Goal: Information Seeking & Learning: Learn about a topic

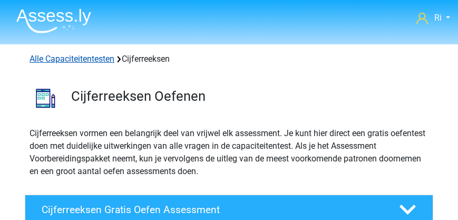
click at [65, 62] on link "Alle Capaciteitentesten" at bounding box center [72, 59] width 85 height 10
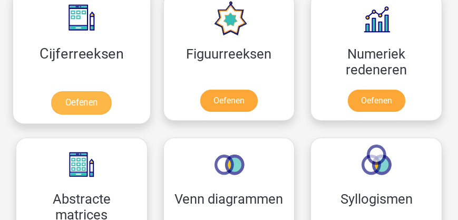
scroll to position [734, 0]
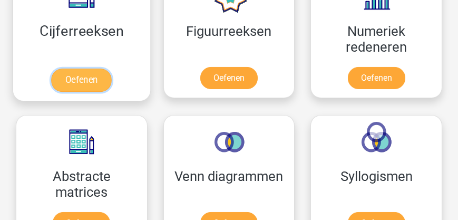
click at [89, 80] on link "Oefenen" at bounding box center [82, 80] width 60 height 23
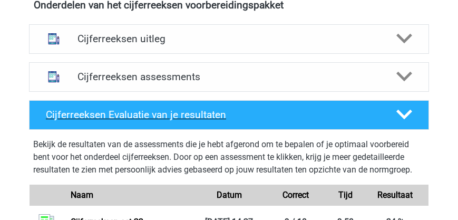
scroll to position [422, 0]
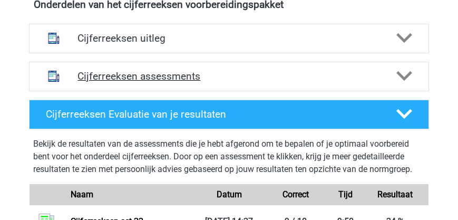
click at [166, 80] on h4 "Cijferreeksen assessments" at bounding box center [228, 76] width 303 height 12
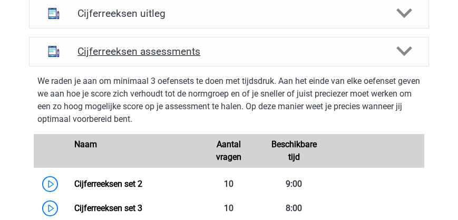
scroll to position [361, 0]
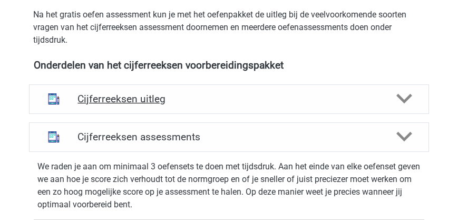
click at [157, 98] on h4 "Cijferreeksen uitleg" at bounding box center [228, 99] width 303 height 12
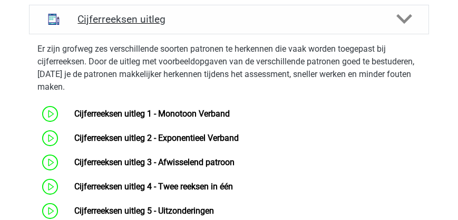
scroll to position [512, 0]
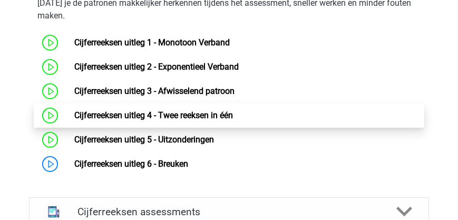
click at [181, 113] on link "Cijferreeksen uitleg 4 - Twee reeksen in één" at bounding box center [153, 115] width 159 height 10
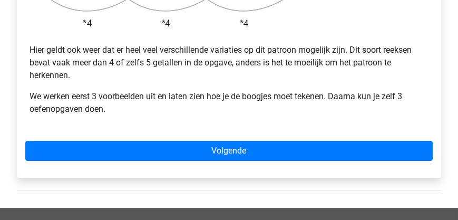
scroll to position [422, 0]
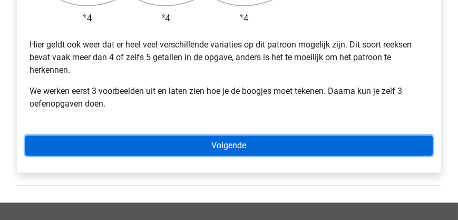
click at [219, 135] on link "Volgende" at bounding box center [229, 145] width 408 height 20
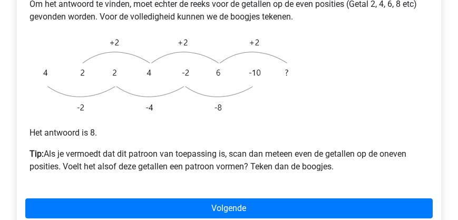
scroll to position [331, 0]
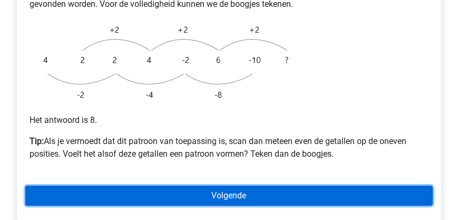
click at [224, 186] on link "Volgende" at bounding box center [229, 196] width 408 height 20
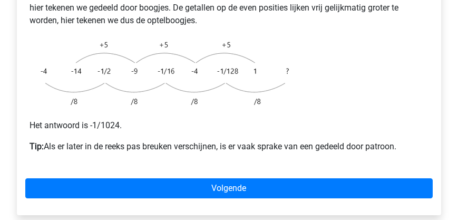
scroll to position [301, 0]
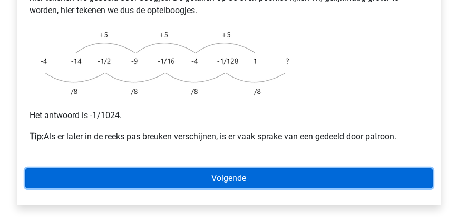
click at [227, 168] on link "Volgende" at bounding box center [229, 178] width 408 height 20
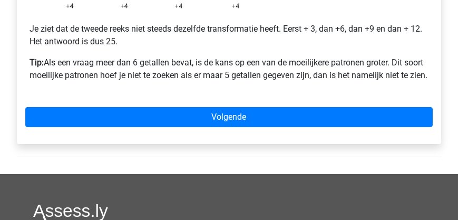
scroll to position [482, 0]
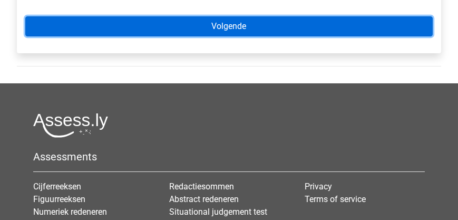
click at [217, 16] on link "Volgende" at bounding box center [229, 26] width 408 height 20
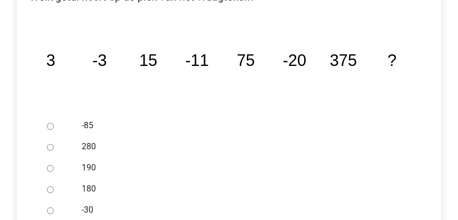
scroll to position [241, 0]
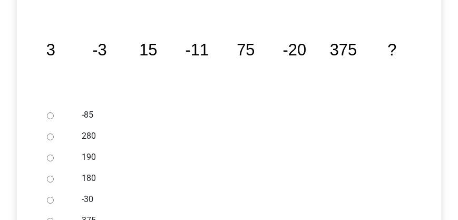
click at [48, 197] on input "-30" at bounding box center [50, 200] width 7 height 7
radio input "true"
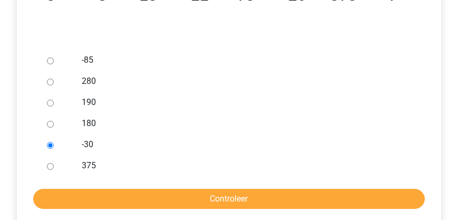
scroll to position [331, 0]
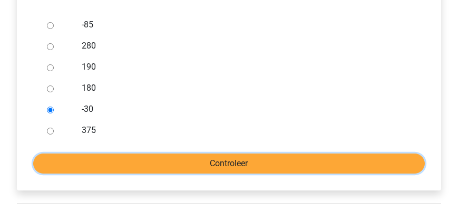
click at [238, 153] on input "Controleer" at bounding box center [229, 163] width 392 height 20
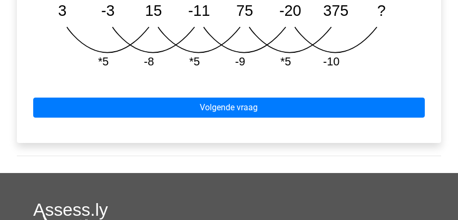
scroll to position [663, 0]
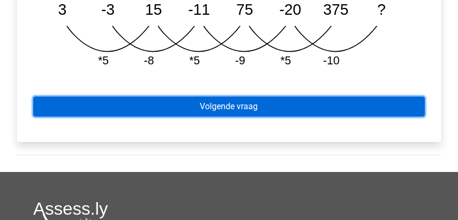
click at [222, 96] on link "Volgende vraag" at bounding box center [229, 106] width 392 height 20
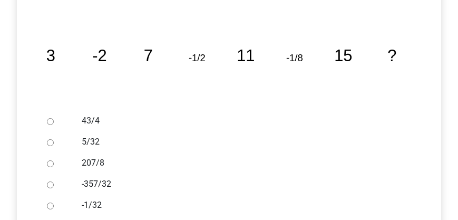
scroll to position [241, 0]
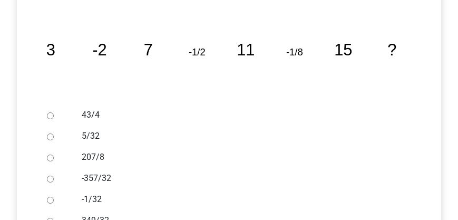
click at [48, 197] on input "-1/32" at bounding box center [50, 200] width 7 height 7
radio input "true"
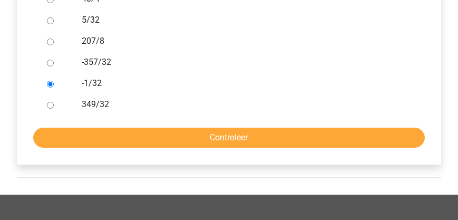
scroll to position [361, 0]
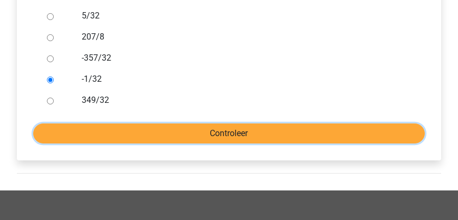
click at [225, 123] on input "Controleer" at bounding box center [229, 133] width 392 height 20
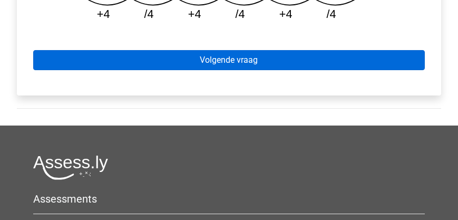
scroll to position [602, 0]
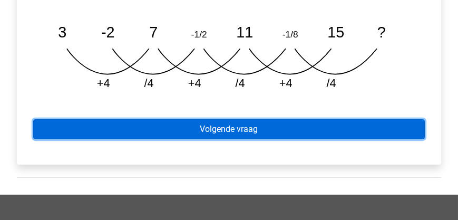
click at [219, 119] on link "Volgende vraag" at bounding box center [229, 129] width 392 height 20
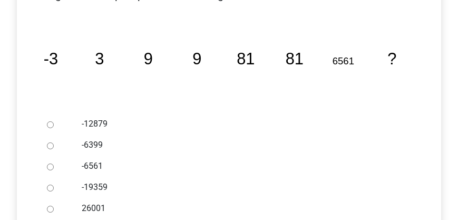
scroll to position [241, 0]
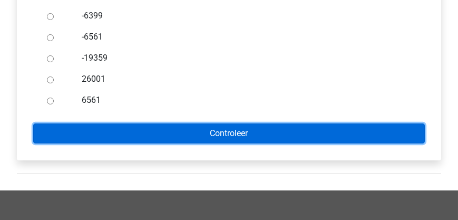
click at [216, 123] on input "Controleer" at bounding box center [229, 133] width 392 height 20
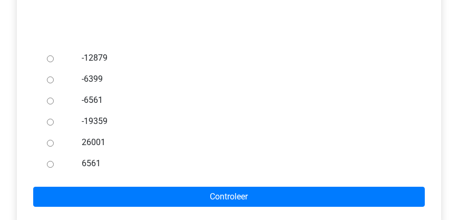
scroll to position [207, 0]
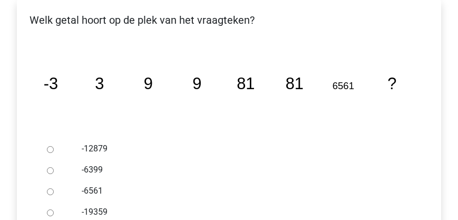
click at [51, 188] on input "-6561" at bounding box center [50, 191] width 7 height 7
radio input "true"
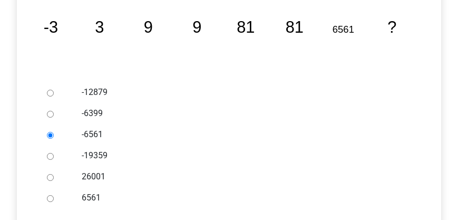
scroll to position [267, 0]
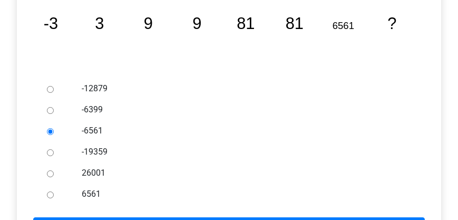
click at [49, 191] on input "6561" at bounding box center [50, 194] width 7 height 7
radio input "true"
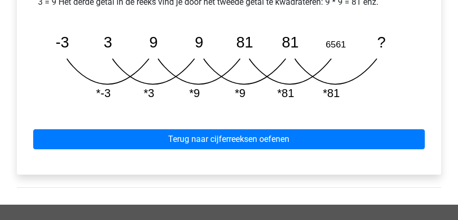
scroll to position [633, 0]
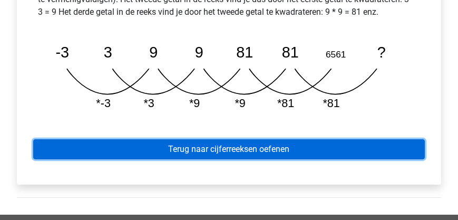
click at [216, 147] on link "Terug naar cijferreeksen oefenen" at bounding box center [229, 149] width 392 height 20
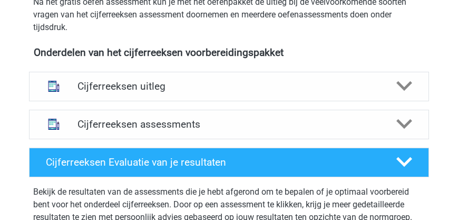
scroll to position [361, 0]
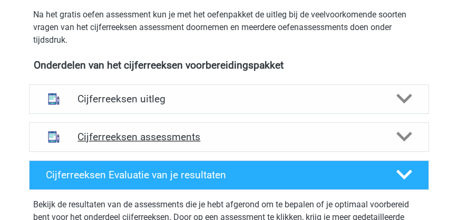
click at [150, 135] on h4 "Cijferreeksen assessments" at bounding box center [228, 137] width 303 height 12
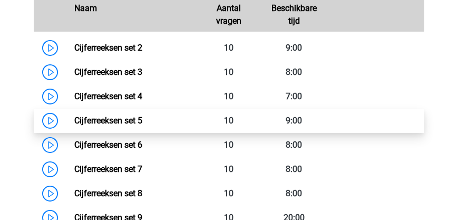
scroll to position [663, 0]
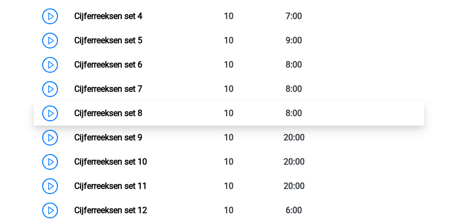
click at [132, 117] on link "Cijferreeksen set 8" at bounding box center [108, 113] width 68 height 10
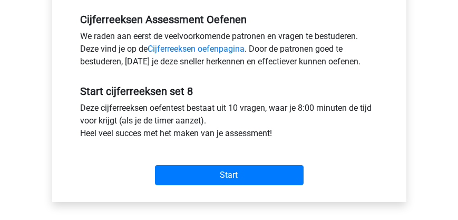
scroll to position [361, 0]
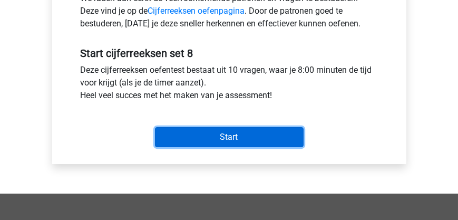
click at [199, 142] on input "Start" at bounding box center [229, 137] width 149 height 20
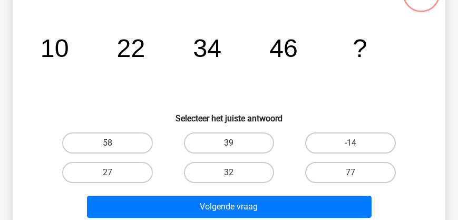
scroll to position [90, 0]
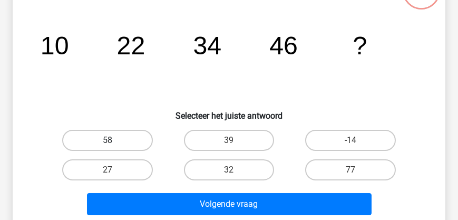
click at [120, 141] on label "58" at bounding box center [107, 140] width 90 height 21
click at [114, 141] on input "58" at bounding box center [111, 143] width 7 height 7
radio input "true"
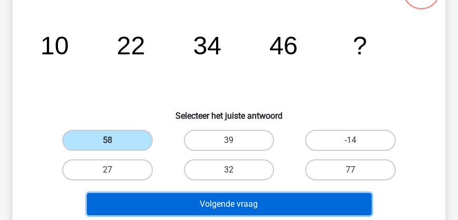
click at [187, 203] on button "Volgende vraag" at bounding box center [229, 204] width 285 height 22
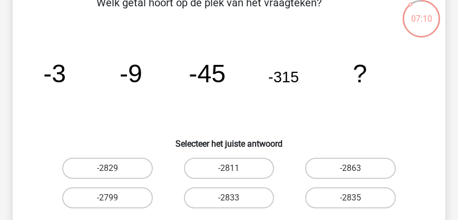
scroll to position [109, 0]
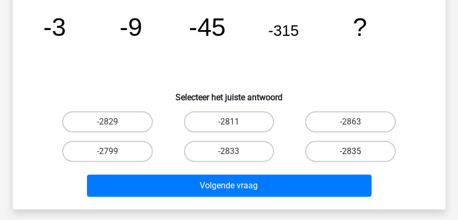
click at [350, 152] on label "-2835" at bounding box center [350, 151] width 90 height 21
click at [351, 152] on input "-2835" at bounding box center [354, 154] width 7 height 7
radio input "true"
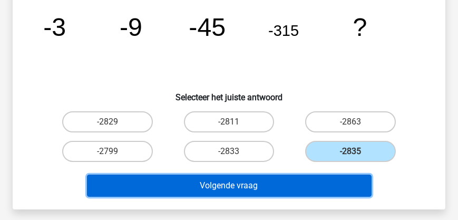
click at [287, 180] on button "Volgende vraag" at bounding box center [229, 185] width 285 height 22
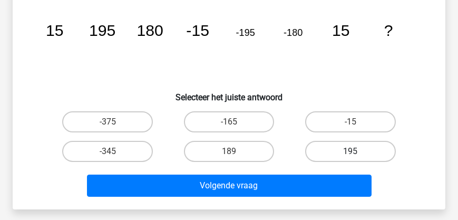
click at [357, 150] on label "195" at bounding box center [350, 151] width 90 height 21
click at [357, 151] on input "195" at bounding box center [354, 154] width 7 height 7
radio input "true"
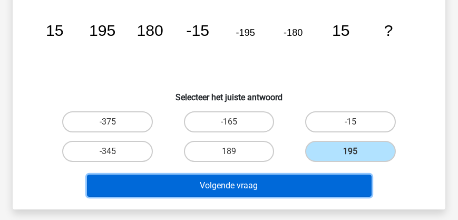
click at [232, 183] on button "Volgende vraag" at bounding box center [229, 185] width 285 height 22
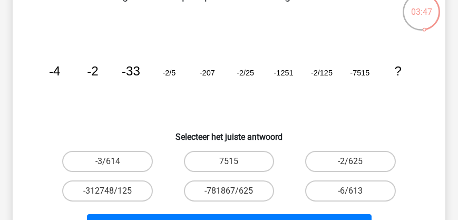
scroll to position [79, 0]
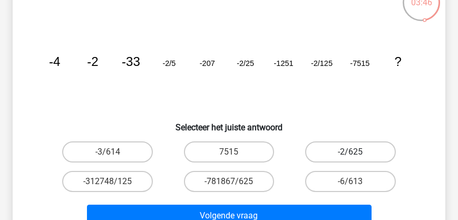
click at [341, 150] on label "-2/625" at bounding box center [350, 151] width 90 height 21
click at [351, 152] on input "-2/625" at bounding box center [354, 155] width 7 height 7
radio input "true"
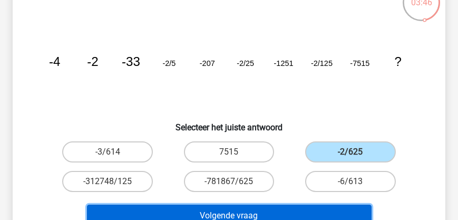
click at [258, 213] on button "Volgende vraag" at bounding box center [229, 216] width 285 height 22
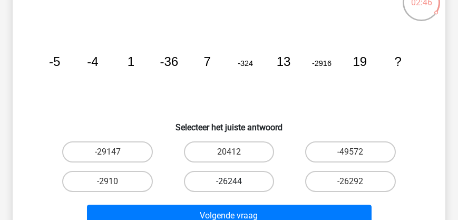
click at [238, 178] on label "-26244" at bounding box center [229, 181] width 90 height 21
click at [236, 181] on input "-26244" at bounding box center [232, 184] width 7 height 7
radio input "true"
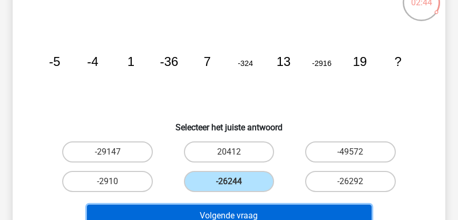
click at [239, 211] on button "Volgende vraag" at bounding box center [229, 216] width 285 height 22
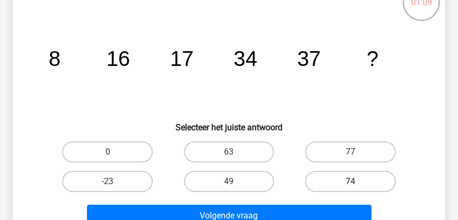
click at [343, 179] on label "74" at bounding box center [350, 181] width 90 height 21
click at [351, 181] on input "74" at bounding box center [354, 184] width 7 height 7
radio input "true"
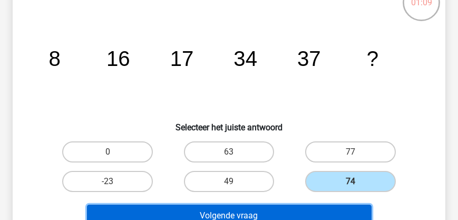
click at [264, 212] on button "Volgende vraag" at bounding box center [229, 216] width 285 height 22
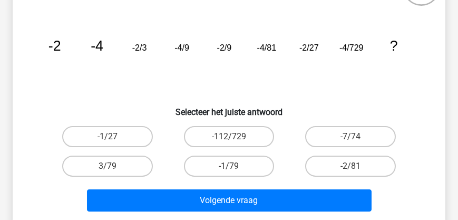
scroll to position [109, 0]
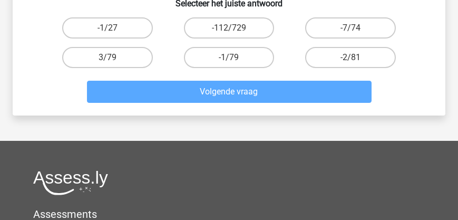
scroll to position [199, 0]
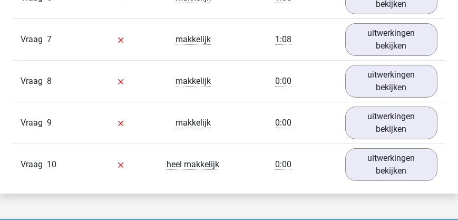
scroll to position [934, 0]
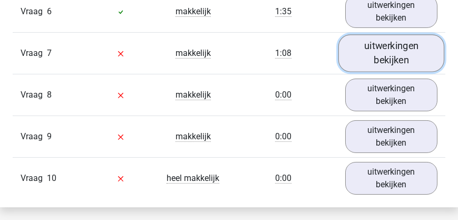
click at [387, 60] on link "uitwerkingen bekijken" at bounding box center [391, 52] width 106 height 37
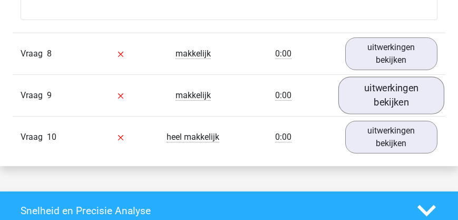
scroll to position [1476, 0]
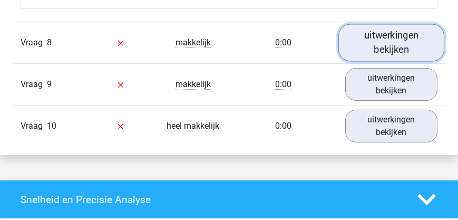
click at [387, 53] on link "uitwerkingen bekijken" at bounding box center [391, 42] width 106 height 37
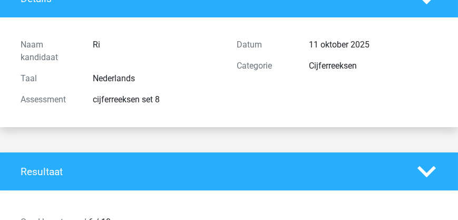
scroll to position [0, 0]
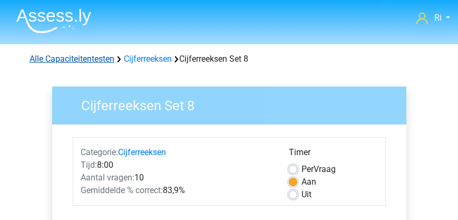
click at [89, 58] on link "Alle Capaciteitentesten" at bounding box center [72, 59] width 85 height 10
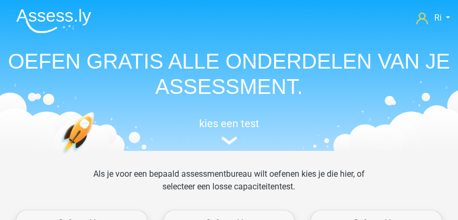
scroll to position [795, 0]
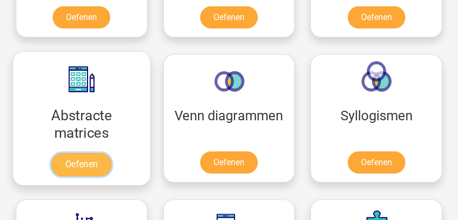
click at [80, 163] on link "Oefenen" at bounding box center [82, 164] width 60 height 23
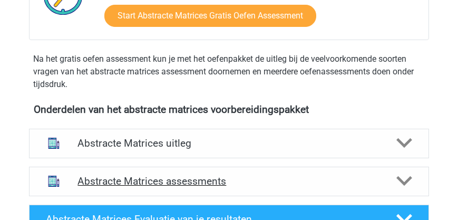
scroll to position [361, 0]
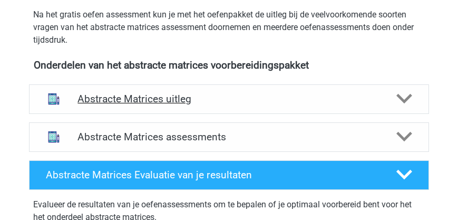
click at [190, 102] on h4 "Abstracte Matrices uitleg" at bounding box center [228, 99] width 303 height 12
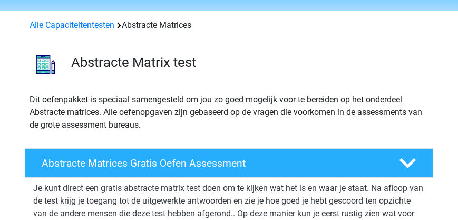
scroll to position [0, 0]
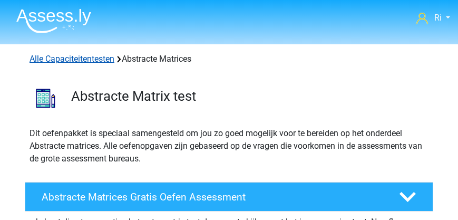
click at [75, 57] on link "Alle Capaciteitentesten" at bounding box center [72, 59] width 85 height 10
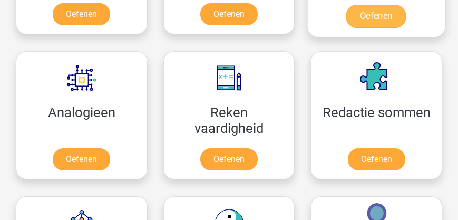
scroll to position [945, 0]
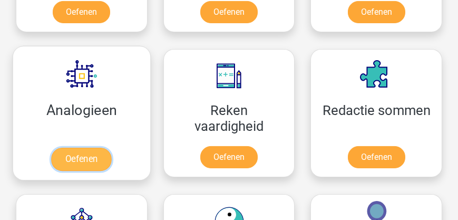
click at [84, 158] on link "Oefenen" at bounding box center [82, 159] width 60 height 23
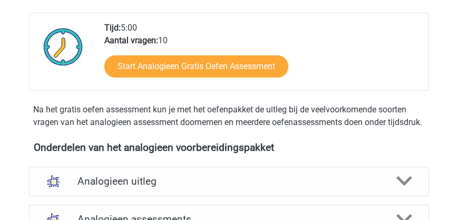
scroll to position [271, 0]
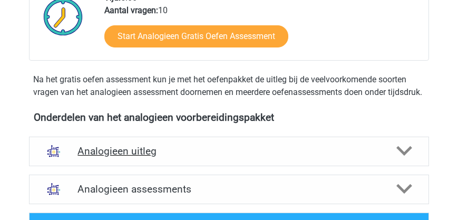
click at [149, 157] on h4 "Analogieen uitleg" at bounding box center [228, 151] width 303 height 12
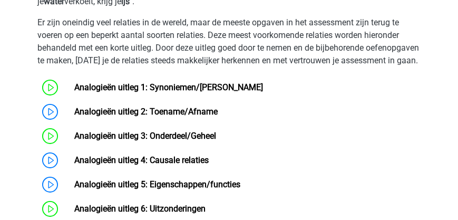
scroll to position [572, 0]
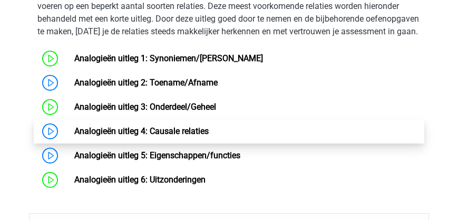
click at [175, 136] on link "Analogieën uitleg 4: Causale relaties" at bounding box center [141, 131] width 134 height 10
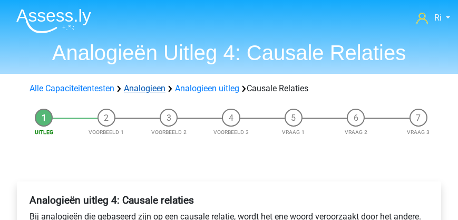
click at [156, 90] on link "Analogieen" at bounding box center [145, 88] width 42 height 10
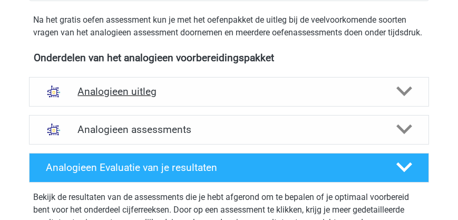
scroll to position [331, 0]
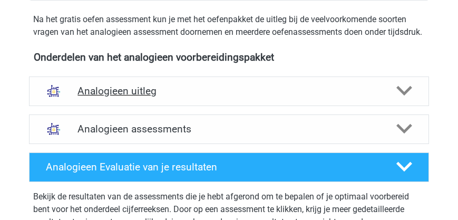
click at [140, 97] on h4 "Analogieen uitleg" at bounding box center [228, 91] width 303 height 12
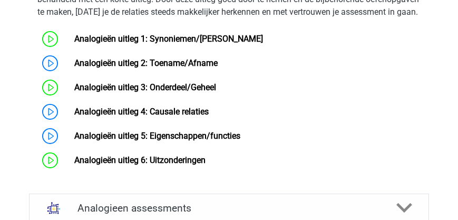
scroll to position [602, 0]
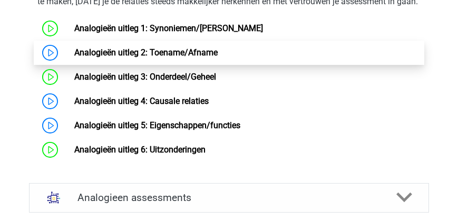
click at [155, 57] on link "Analogieën uitleg 2: Toename/Afname" at bounding box center [145, 52] width 143 height 10
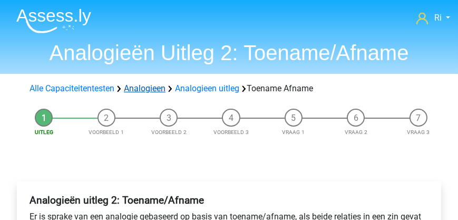
click at [139, 88] on link "Analogieen" at bounding box center [145, 88] width 42 height 10
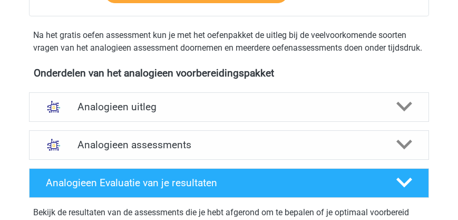
scroll to position [391, 0]
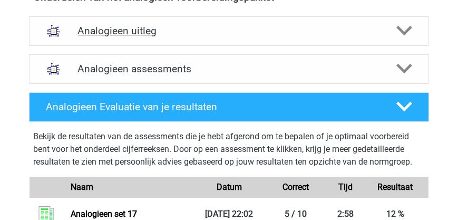
click at [141, 37] on h4 "Analogieen uitleg" at bounding box center [228, 31] width 303 height 12
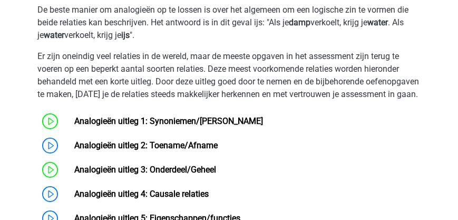
scroll to position [572, 0]
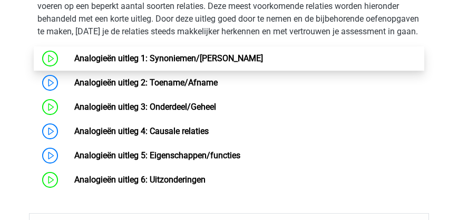
click at [173, 63] on link "Analogieën uitleg 1: Synoniemen/Antoniemen" at bounding box center [168, 58] width 189 height 10
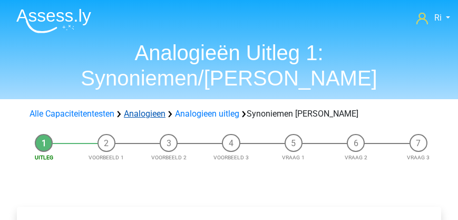
click at [145, 109] on link "Analogieen" at bounding box center [145, 114] width 42 height 10
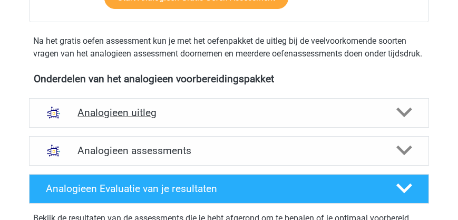
scroll to position [331, 0]
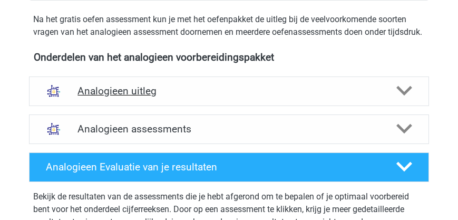
click at [143, 97] on h4 "Analogieen uitleg" at bounding box center [228, 91] width 303 height 12
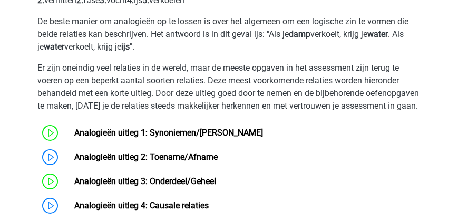
scroll to position [572, 0]
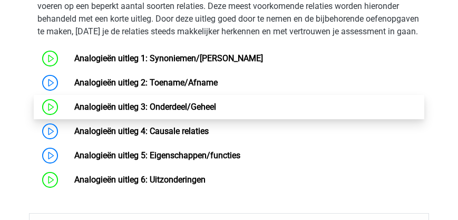
click at [154, 112] on link "Analogieën uitleg 3: Onderdeel/Geheel" at bounding box center [145, 107] width 142 height 10
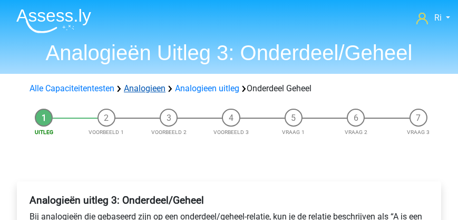
click at [149, 89] on link "Analogieen" at bounding box center [145, 88] width 42 height 10
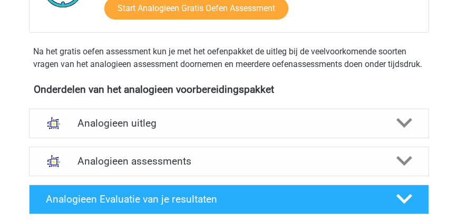
scroll to position [331, 0]
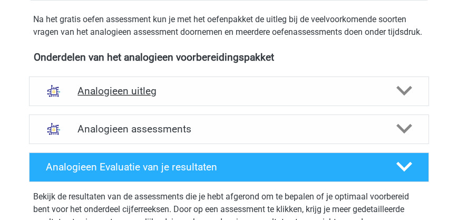
click at [148, 97] on h4 "Analogieen uitleg" at bounding box center [228, 91] width 303 height 12
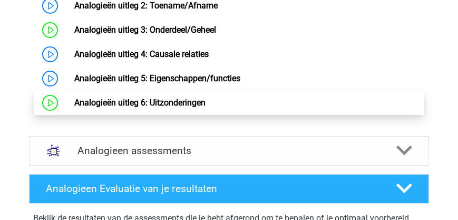
scroll to position [663, 0]
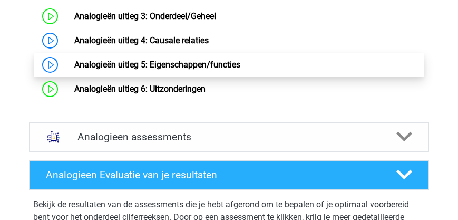
click at [164, 70] on link "Analogieën uitleg 5: Eigenschappen/functies" at bounding box center [157, 65] width 166 height 10
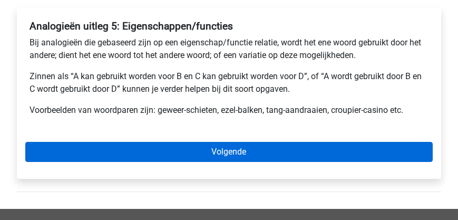
scroll to position [211, 0]
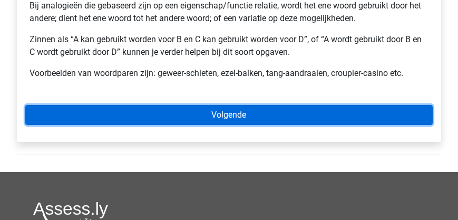
click at [199, 113] on link "Volgende" at bounding box center [229, 115] width 408 height 20
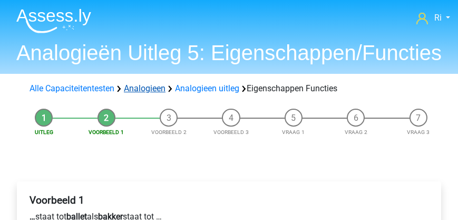
click at [142, 88] on link "Analogieen" at bounding box center [145, 88] width 42 height 10
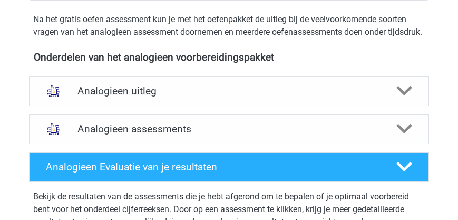
click at [156, 97] on h4 "Analogieen uitleg" at bounding box center [228, 91] width 303 height 12
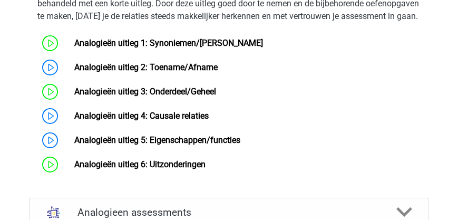
scroll to position [633, 0]
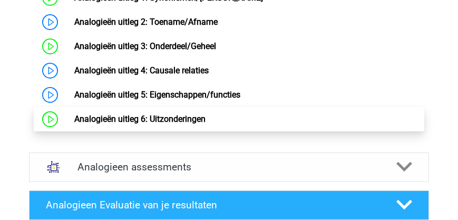
click at [166, 124] on link "Analogieën uitleg 6: Uitzonderingen" at bounding box center [139, 119] width 131 height 10
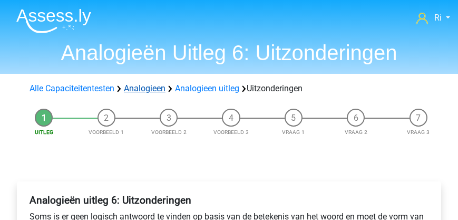
click at [132, 88] on link "Analogieen" at bounding box center [145, 88] width 42 height 10
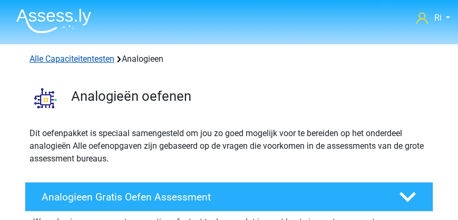
click at [67, 62] on link "Alle Capaciteitentesten" at bounding box center [72, 59] width 85 height 10
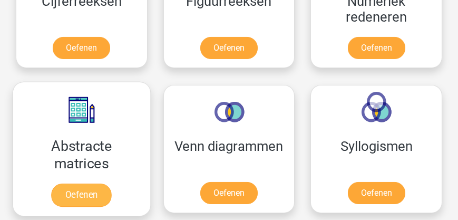
scroll to position [764, 0]
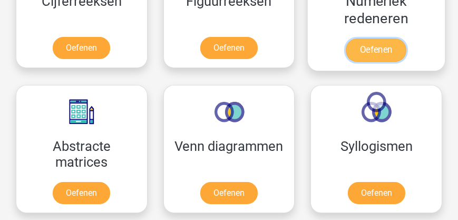
click at [375, 46] on link "Oefenen" at bounding box center [376, 49] width 60 height 23
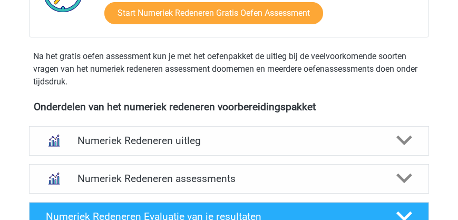
scroll to position [361, 0]
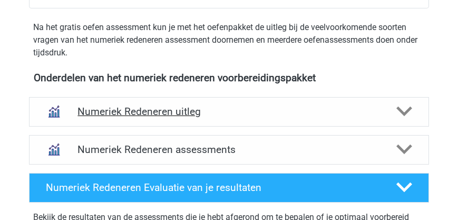
click at [187, 109] on h4 "Numeriek Redeneren uitleg" at bounding box center [228, 111] width 303 height 12
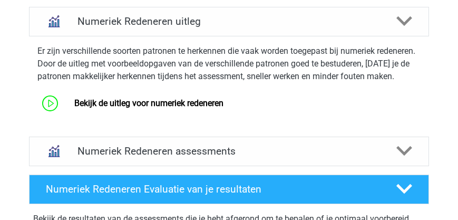
scroll to position [452, 0]
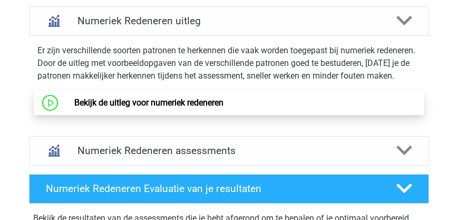
click at [187, 108] on link "Bekijk de uitleg voor numeriek redeneren" at bounding box center [148, 103] width 149 height 10
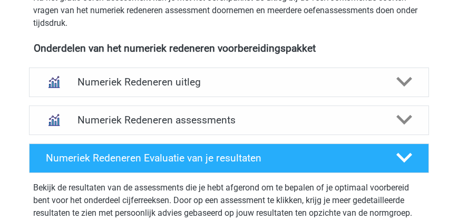
scroll to position [391, 0]
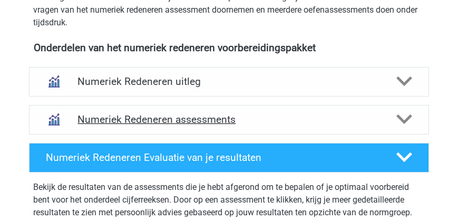
click at [157, 119] on h4 "Numeriek Redeneren assessments" at bounding box center [228, 119] width 303 height 12
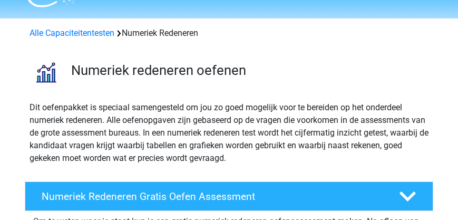
scroll to position [0, 0]
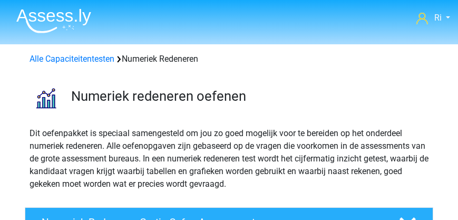
click at [73, 53] on div "Alle Capaciteitentesten Numeriek Redeneren" at bounding box center [229, 59] width 408 height 13
click at [71, 57] on link "Alle Capaciteitentesten" at bounding box center [72, 59] width 85 height 10
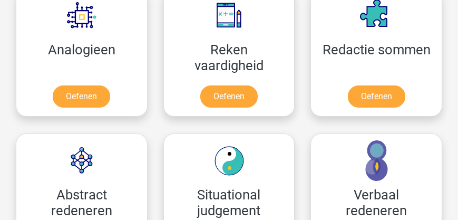
scroll to position [1066, 0]
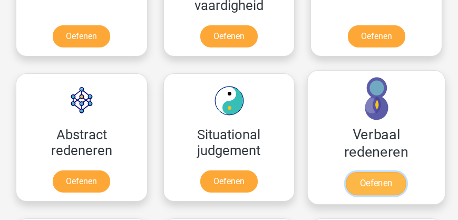
click at [382, 181] on link "Oefenen" at bounding box center [376, 183] width 60 height 23
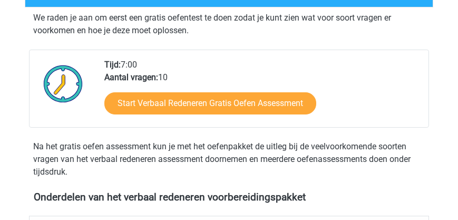
scroll to position [241, 0]
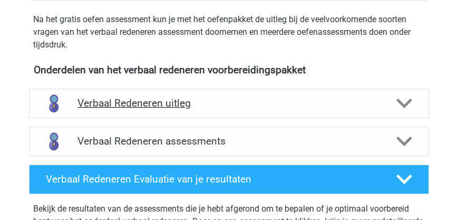
click at [152, 101] on h4 "Verbaal Redeneren uitleg" at bounding box center [228, 103] width 303 height 12
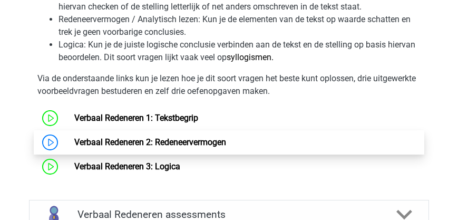
scroll to position [663, 0]
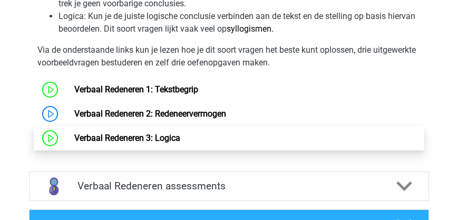
click at [173, 137] on link "Verbaal Redeneren 3: Logica" at bounding box center [127, 138] width 106 height 10
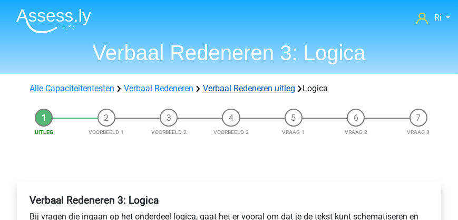
click at [225, 85] on link "Verbaal Redeneren uitleg" at bounding box center [249, 88] width 92 height 10
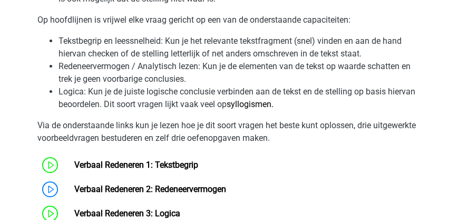
scroll to position [625, 0]
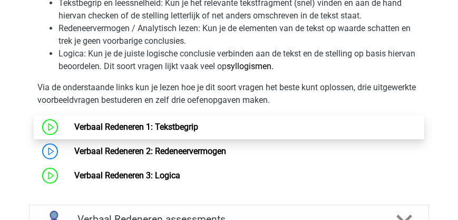
click at [177, 126] on link "Verbaal Redeneren 1: Tekstbegrip" at bounding box center [136, 127] width 124 height 10
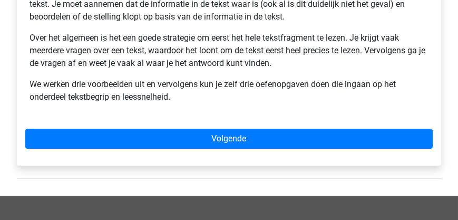
scroll to position [271, 0]
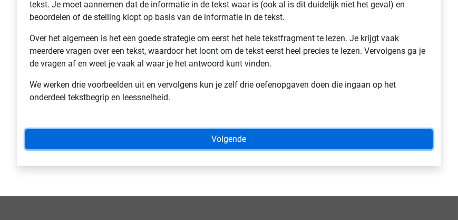
click at [207, 137] on link "Volgende" at bounding box center [229, 139] width 408 height 20
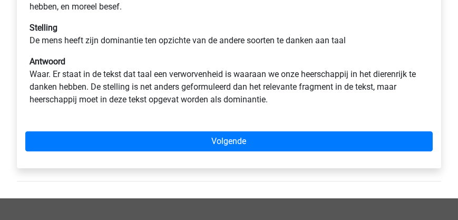
scroll to position [271, 0]
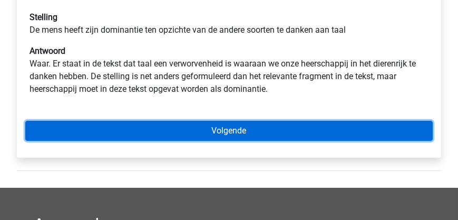
click at [198, 129] on link "Volgende" at bounding box center [229, 131] width 408 height 20
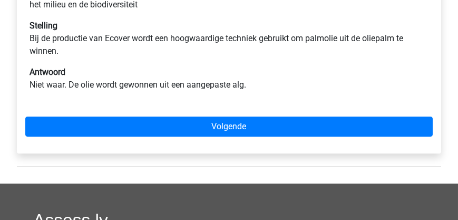
scroll to position [301, 0]
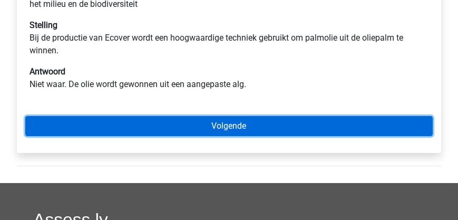
click at [198, 123] on link "Volgende" at bounding box center [229, 126] width 408 height 20
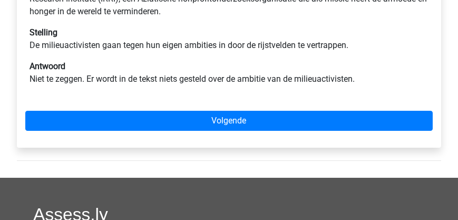
scroll to position [301, 0]
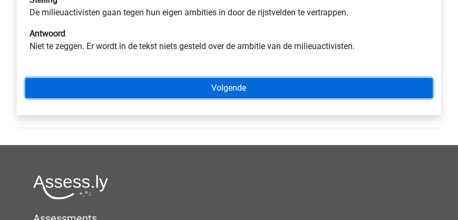
click at [225, 94] on link "Volgende" at bounding box center [229, 88] width 408 height 20
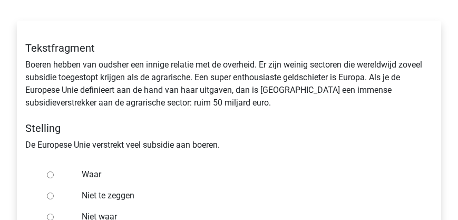
scroll to position [150, 0]
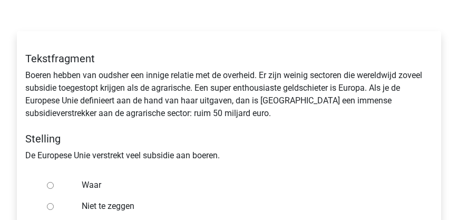
click at [51, 185] on input "Waar" at bounding box center [50, 185] width 7 height 7
radio input "true"
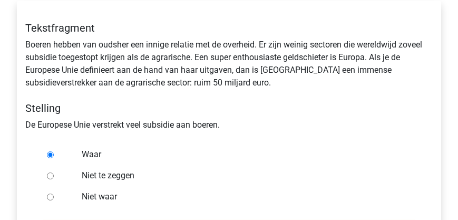
scroll to position [241, 0]
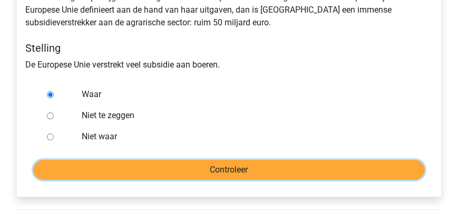
click at [174, 167] on input "Controleer" at bounding box center [229, 170] width 392 height 20
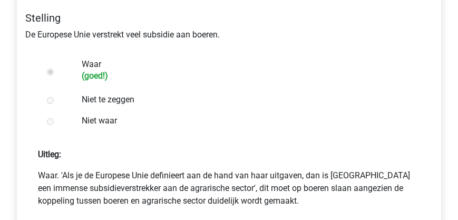
scroll to position [331, 0]
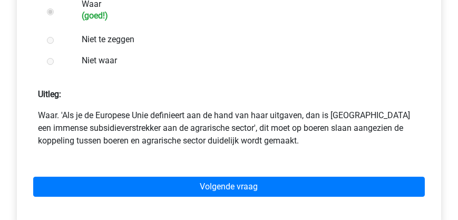
click at [159, 170] on div "Volgende vraag" at bounding box center [229, 185] width 408 height 58
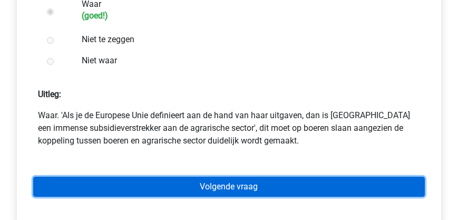
click at [165, 191] on link "Volgende vraag" at bounding box center [229, 187] width 392 height 20
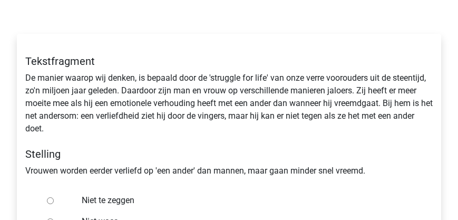
scroll to position [180, 0]
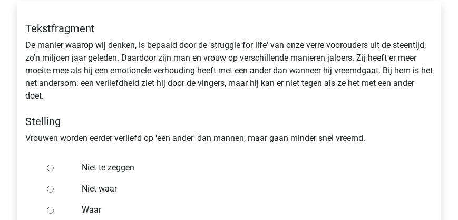
click at [47, 165] on input "Niet te zeggen" at bounding box center [50, 167] width 7 height 7
radio input "true"
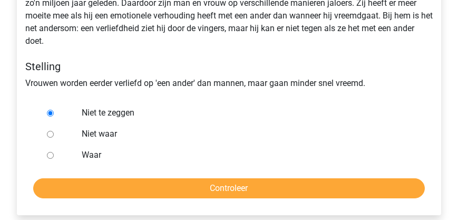
scroll to position [271, 0]
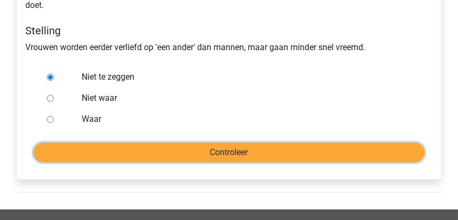
click at [170, 156] on input "Controleer" at bounding box center [229, 152] width 392 height 20
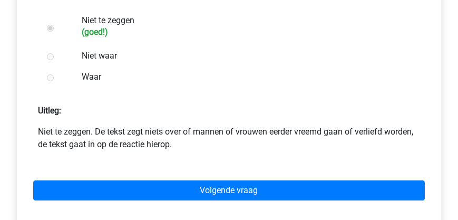
scroll to position [331, 0]
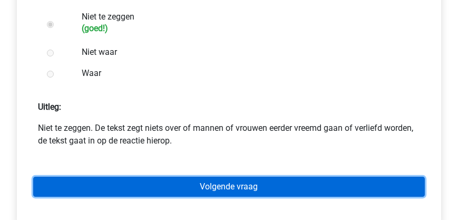
click at [208, 187] on link "Volgende vraag" at bounding box center [229, 187] width 392 height 20
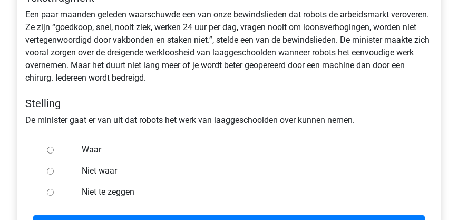
scroll to position [180, 0]
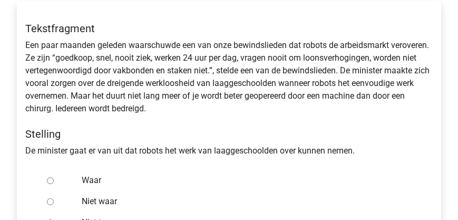
click at [50, 180] on input "Waar" at bounding box center [50, 180] width 7 height 7
radio input "true"
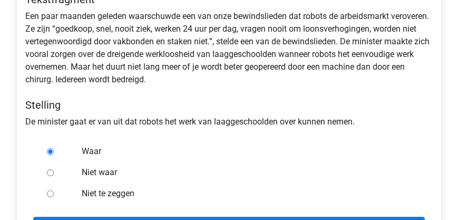
scroll to position [241, 0]
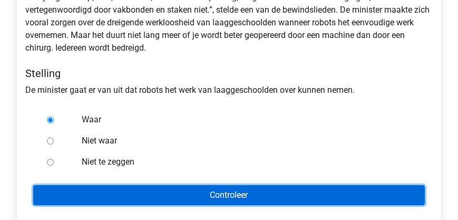
click at [211, 195] on input "Controleer" at bounding box center [229, 195] width 392 height 20
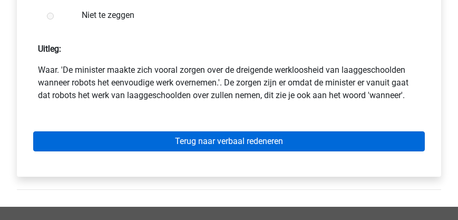
scroll to position [391, 0]
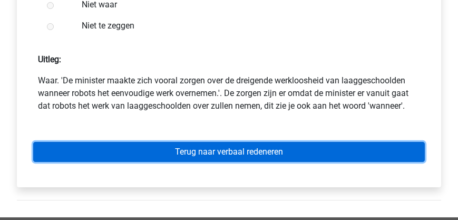
click at [222, 155] on link "Terug naar verbaal redeneren" at bounding box center [229, 152] width 392 height 20
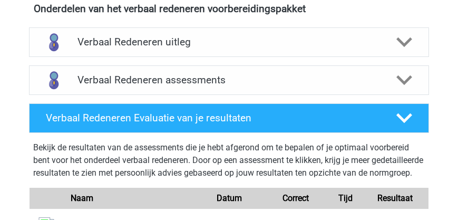
scroll to position [361, 0]
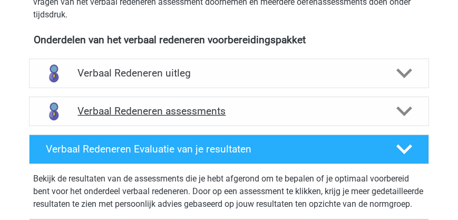
click at [203, 118] on div "Verbaal Redeneren assessments" at bounding box center [229, 111] width 400 height 30
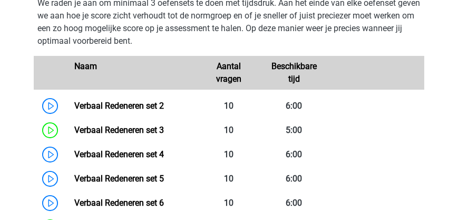
scroll to position [542, 0]
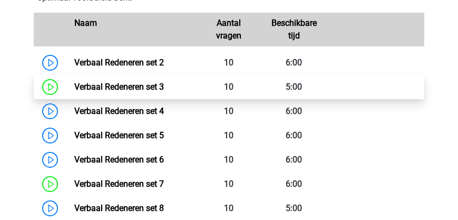
click at [146, 84] on link "Verbaal Redeneren set 3" at bounding box center [119, 87] width 90 height 10
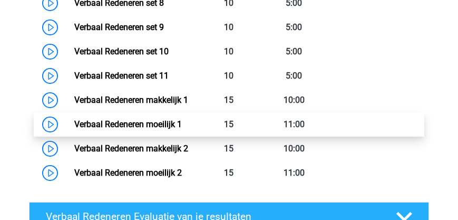
scroll to position [782, 0]
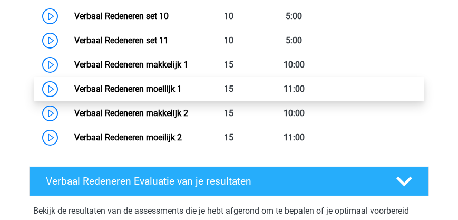
click at [127, 94] on link "Verbaal Redeneren moeilijk 1" at bounding box center [128, 89] width 108 height 10
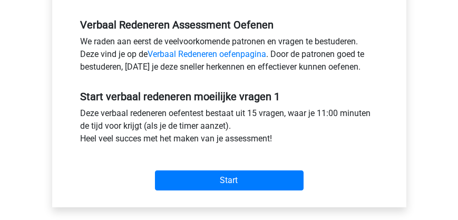
scroll to position [361, 0]
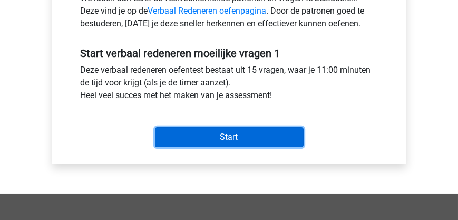
click at [198, 136] on input "Start" at bounding box center [229, 137] width 149 height 20
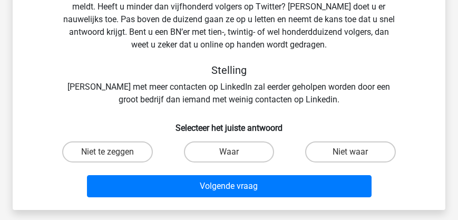
scroll to position [180, 0]
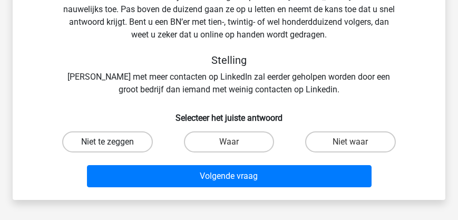
click at [118, 143] on label "Niet te zeggen" at bounding box center [107, 141] width 90 height 21
click at [114, 143] on input "Niet te zeggen" at bounding box center [111, 145] width 7 height 7
radio input "true"
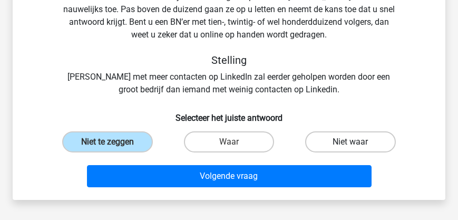
click at [346, 142] on label "Niet waar" at bounding box center [350, 141] width 90 height 21
click at [351, 142] on input "Niet waar" at bounding box center [354, 145] width 7 height 7
radio input "true"
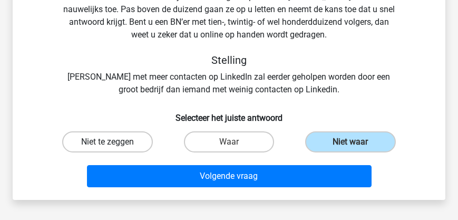
click at [118, 143] on label "Niet te zeggen" at bounding box center [107, 141] width 90 height 21
click at [114, 143] on input "Niet te zeggen" at bounding box center [111, 145] width 7 height 7
radio input "true"
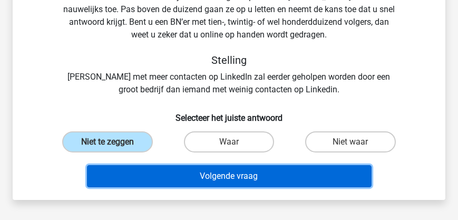
click at [186, 185] on button "Volgende vraag" at bounding box center [229, 176] width 285 height 22
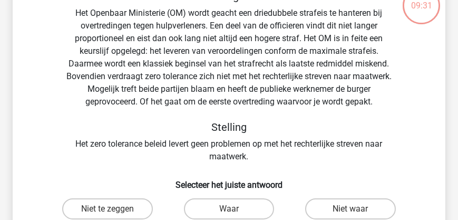
scroll to position [79, 0]
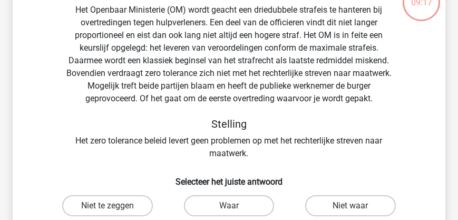
click at [352, 206] on input "Niet waar" at bounding box center [354, 209] width 7 height 7
radio input "true"
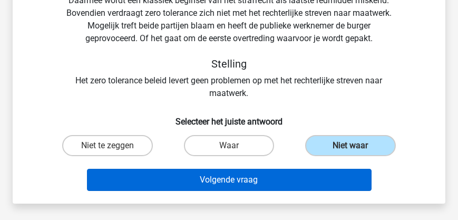
scroll to position [139, 0]
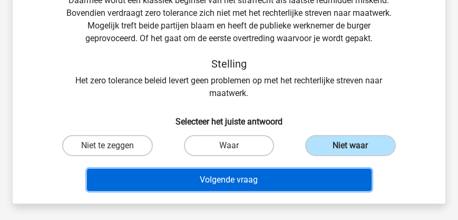
click at [255, 182] on button "Volgende vraag" at bounding box center [229, 180] width 285 height 22
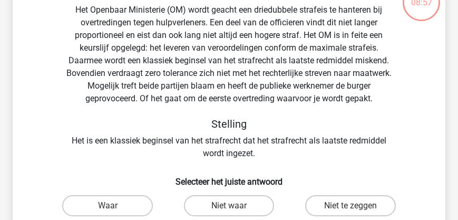
scroll to position [109, 0]
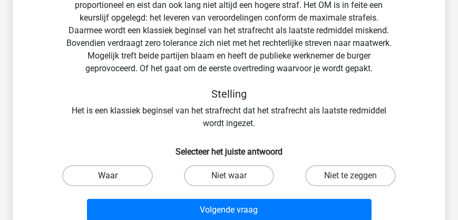
click at [117, 178] on label "Waar" at bounding box center [107, 175] width 90 height 21
click at [114, 178] on input "Waar" at bounding box center [111, 179] width 7 height 7
radio input "true"
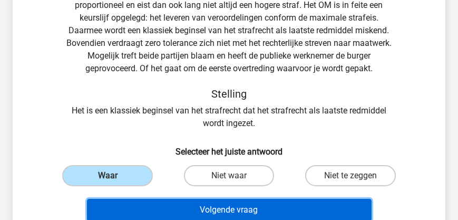
click at [180, 214] on button "Volgende vraag" at bounding box center [229, 210] width 285 height 22
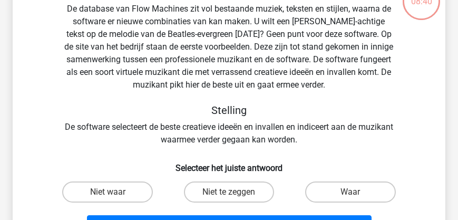
scroll to position [90, 0]
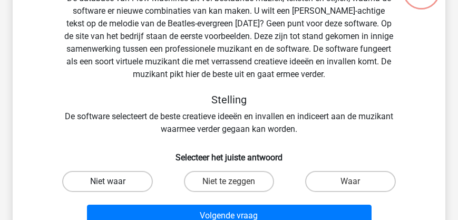
click at [115, 181] on label "Niet waar" at bounding box center [107, 181] width 90 height 21
click at [114, 181] on input "Niet waar" at bounding box center [111, 184] width 7 height 7
radio input "true"
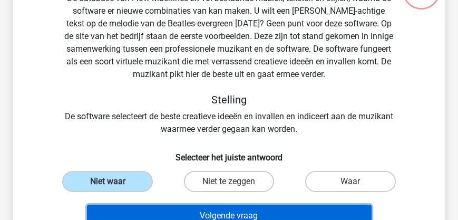
click at [225, 217] on button "Volgende vraag" at bounding box center [229, 216] width 285 height 22
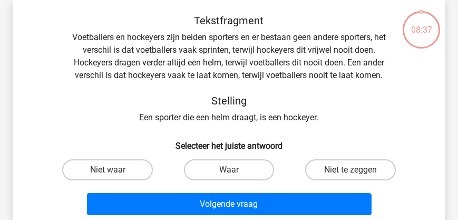
scroll to position [49, 0]
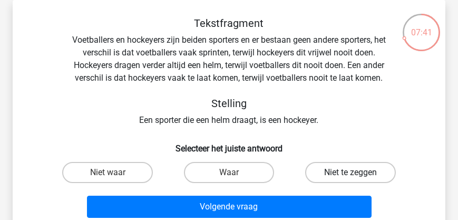
click at [333, 170] on label "Niet te zeggen" at bounding box center [350, 172] width 90 height 21
click at [351, 172] on input "Niet te zeggen" at bounding box center [354, 175] width 7 height 7
radio input "true"
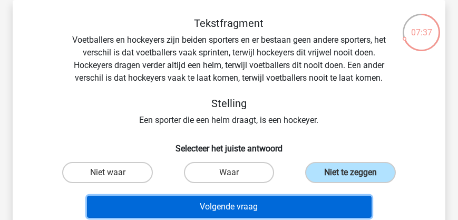
click at [276, 207] on button "Volgende vraag" at bounding box center [229, 207] width 285 height 22
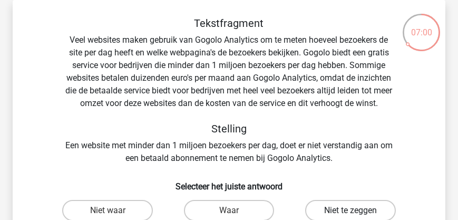
click at [360, 210] on label "Niet te zeggen" at bounding box center [350, 210] width 90 height 21
click at [357, 210] on input "Niet te zeggen" at bounding box center [354, 213] width 7 height 7
radio input "true"
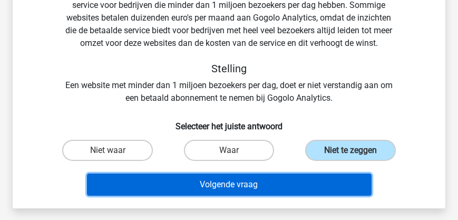
click at [248, 186] on button "Volgende vraag" at bounding box center [229, 184] width 285 height 22
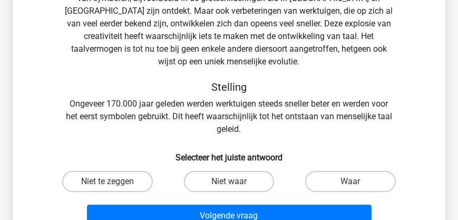
scroll to position [199, 0]
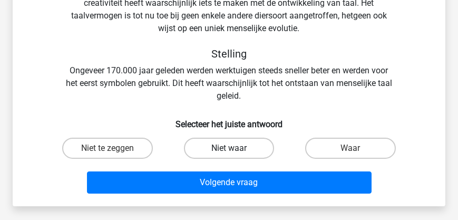
click at [246, 147] on label "Niet waar" at bounding box center [229, 148] width 90 height 21
click at [236, 148] on input "Niet waar" at bounding box center [232, 151] width 7 height 7
radio input "true"
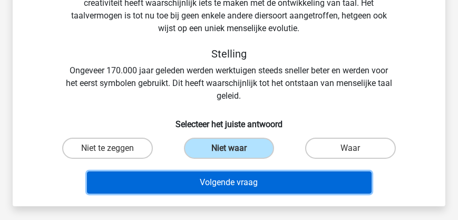
click at [259, 183] on button "Volgende vraag" at bounding box center [229, 182] width 285 height 22
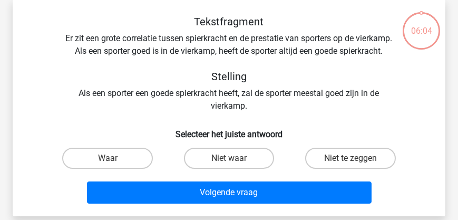
scroll to position [49, 0]
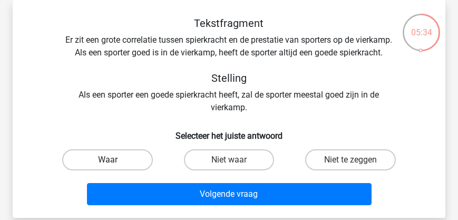
click at [115, 170] on label "Waar" at bounding box center [107, 159] width 90 height 21
click at [114, 167] on input "Waar" at bounding box center [111, 163] width 7 height 7
radio input "true"
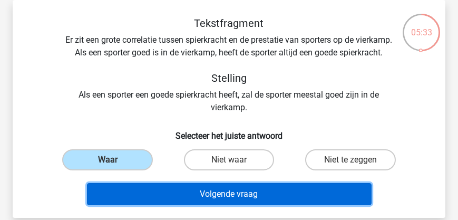
click at [228, 205] on button "Volgende vraag" at bounding box center [229, 194] width 285 height 22
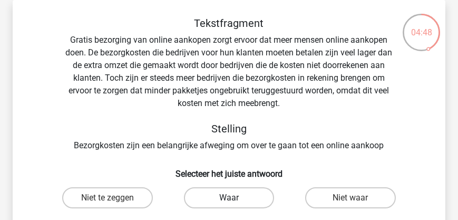
click at [221, 197] on label "Waar" at bounding box center [229, 197] width 90 height 21
click at [229, 198] on input "Waar" at bounding box center [232, 201] width 7 height 7
radio input "true"
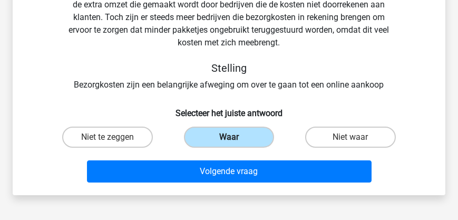
scroll to position [109, 0]
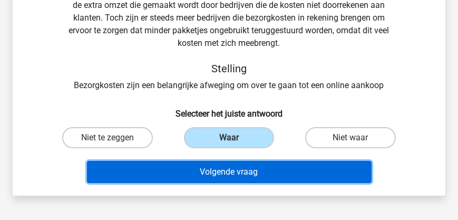
click at [245, 177] on button "Volgende vraag" at bounding box center [229, 172] width 285 height 22
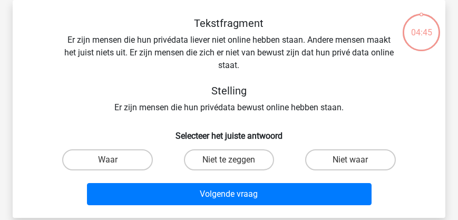
scroll to position [49, 0]
click at [233, 160] on input "Niet te zeggen" at bounding box center [232, 163] width 7 height 7
radio input "true"
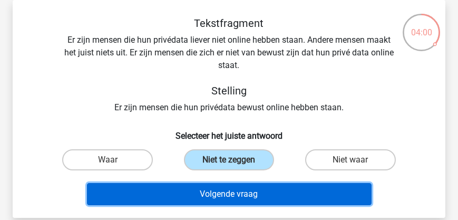
click at [240, 202] on button "Volgende vraag" at bounding box center [229, 194] width 285 height 22
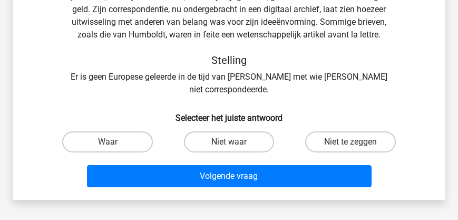
scroll to position [169, 0]
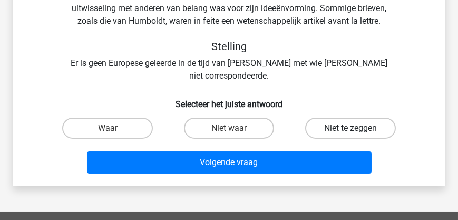
click at [344, 119] on label "Niet te zeggen" at bounding box center [350, 128] width 90 height 21
click at [351, 128] on input "Niet te zeggen" at bounding box center [354, 131] width 7 height 7
radio input "true"
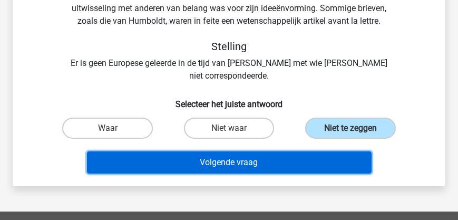
click at [319, 151] on button "Volgende vraag" at bounding box center [229, 162] width 285 height 22
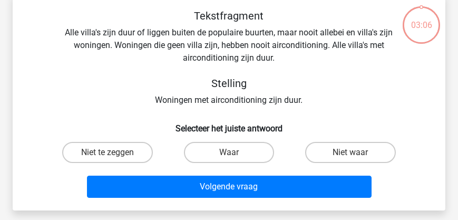
scroll to position [49, 0]
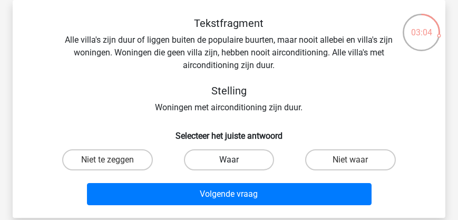
click at [239, 157] on label "Waar" at bounding box center [229, 159] width 90 height 21
click at [236, 160] on input "Waar" at bounding box center [232, 163] width 7 height 7
radio input "true"
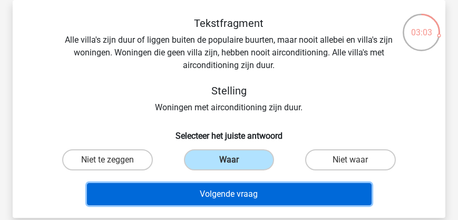
click at [245, 197] on button "Volgende vraag" at bounding box center [229, 194] width 285 height 22
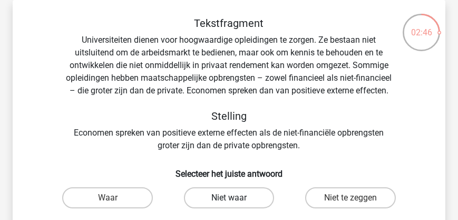
click at [246, 197] on label "Niet waar" at bounding box center [229, 197] width 90 height 21
click at [236, 198] on input "Niet waar" at bounding box center [232, 201] width 7 height 7
radio input "true"
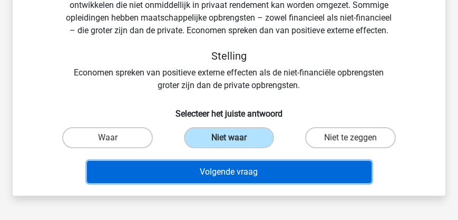
click at [266, 178] on button "Volgende vraag" at bounding box center [229, 172] width 285 height 22
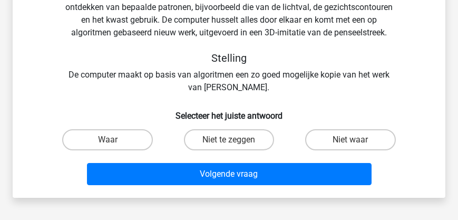
scroll to position [109, 0]
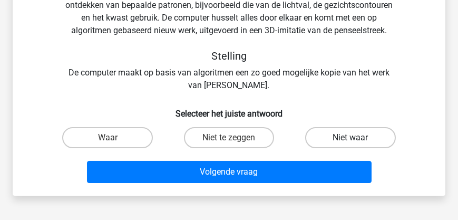
click at [326, 139] on label "Niet waar" at bounding box center [350, 137] width 90 height 21
click at [351, 139] on input "Niet waar" at bounding box center [354, 141] width 7 height 7
radio input "true"
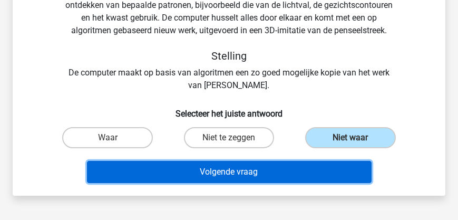
click at [281, 173] on button "Volgende vraag" at bounding box center [229, 172] width 285 height 22
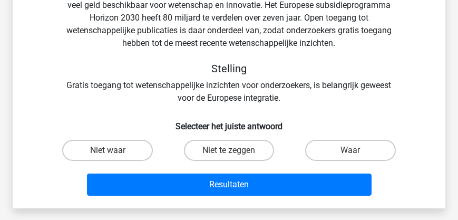
scroll to position [79, 0]
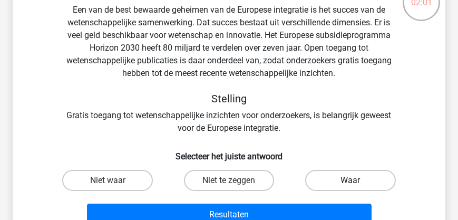
click at [332, 179] on label "Waar" at bounding box center [350, 180] width 90 height 21
click at [351, 180] on input "Waar" at bounding box center [354, 183] width 7 height 7
radio input "true"
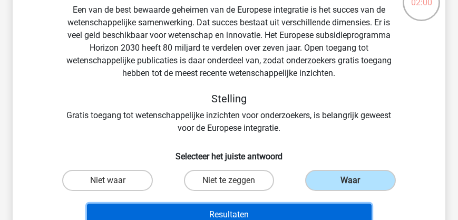
click at [296, 210] on button "Resultaten" at bounding box center [229, 214] width 285 height 22
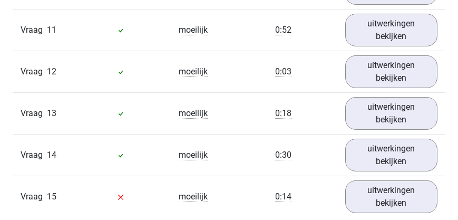
scroll to position [1235, 0]
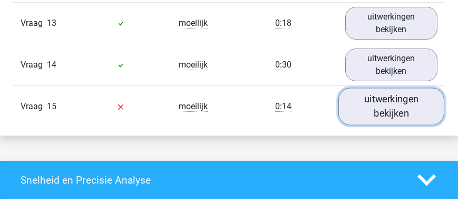
click at [388, 109] on link "uitwerkingen bekijken" at bounding box center [391, 106] width 106 height 37
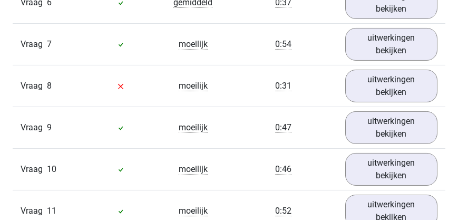
scroll to position [934, 0]
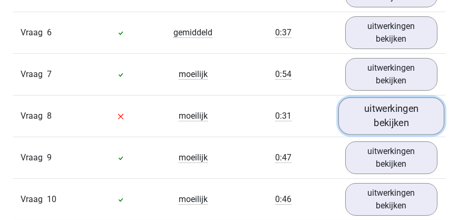
click at [387, 120] on link "uitwerkingen bekijken" at bounding box center [391, 115] width 106 height 37
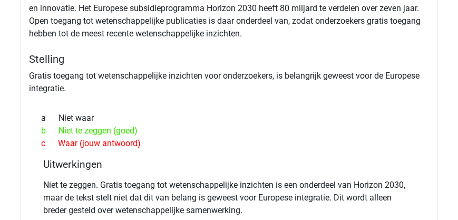
scroll to position [1717, 0]
